Goal: Transaction & Acquisition: Purchase product/service

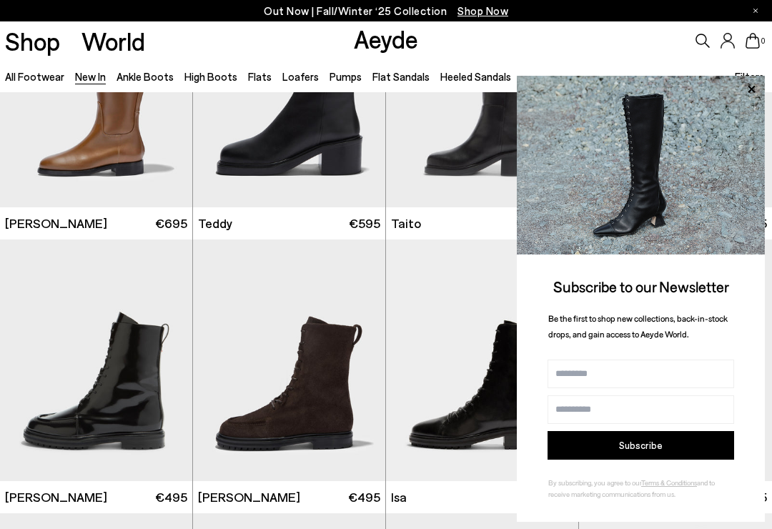
scroll to position [5060, 0]
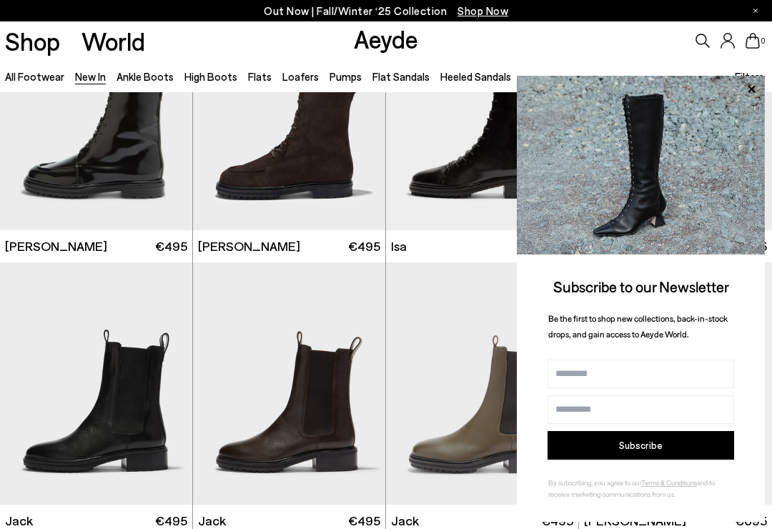
scroll to position [5316, 0]
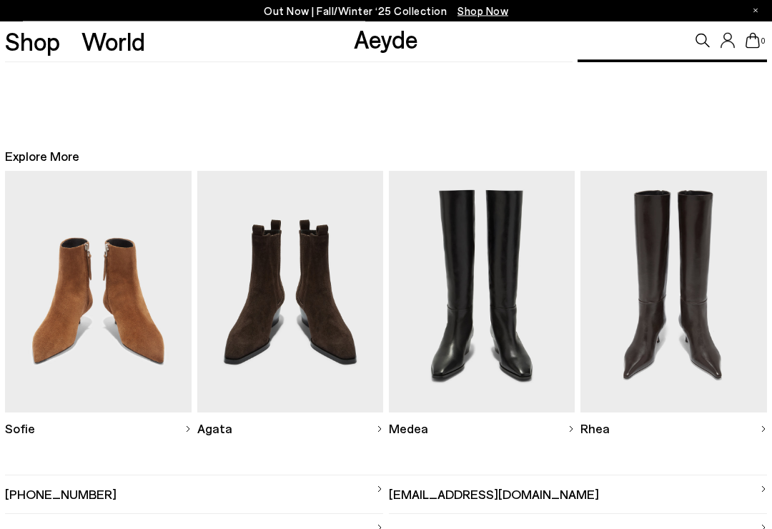
scroll to position [12, 0]
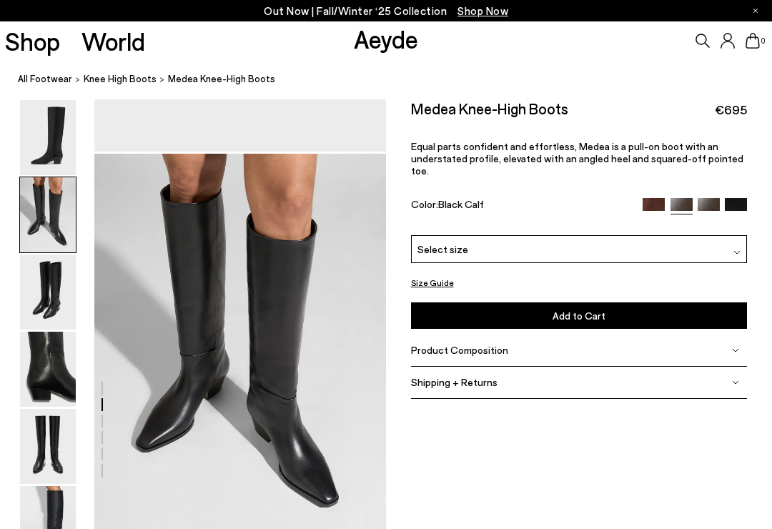
scroll to position [359, 0]
